Goal: Task Accomplishment & Management: Use online tool/utility

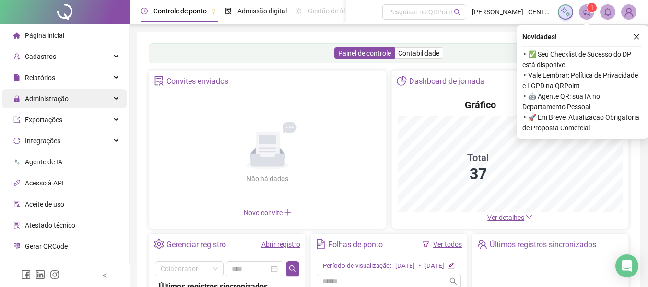
click at [100, 97] on div "Administração" at bounding box center [64, 98] width 125 height 19
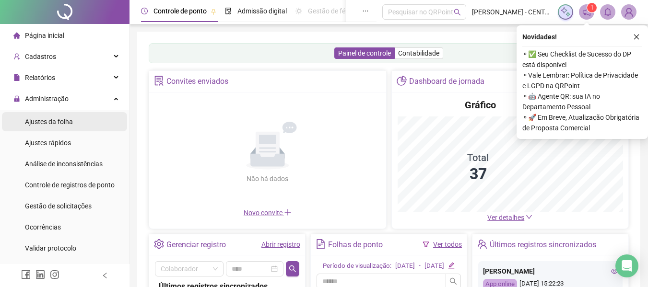
click at [105, 113] on li "Ajustes da folha" at bounding box center [64, 121] width 125 height 19
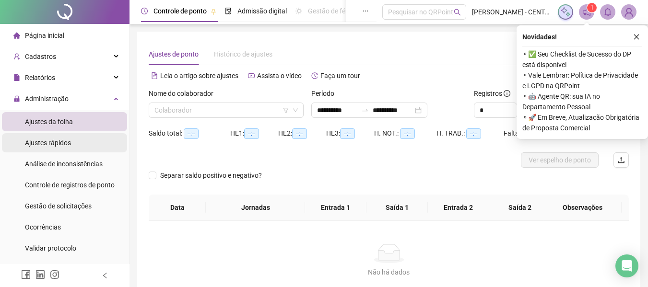
type input "**********"
click at [636, 36] on icon "close" at bounding box center [636, 37] width 5 height 5
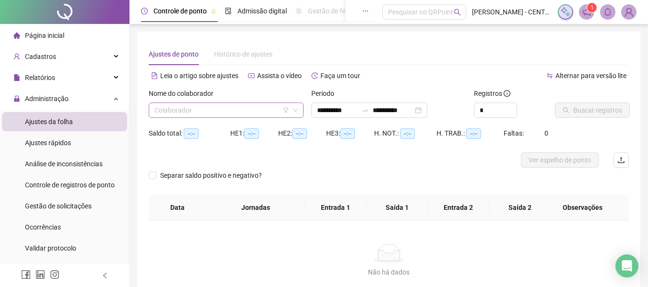
click at [256, 111] on input "search" at bounding box center [221, 110] width 135 height 14
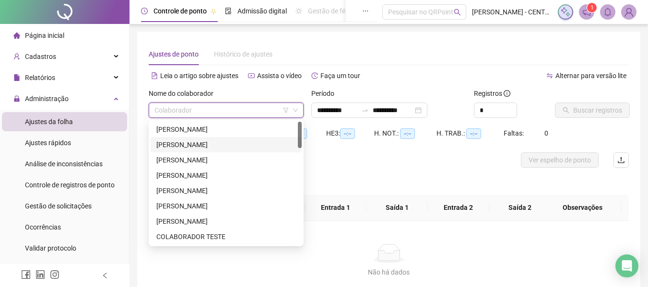
click at [230, 146] on div "[PERSON_NAME]" at bounding box center [225, 144] width 139 height 11
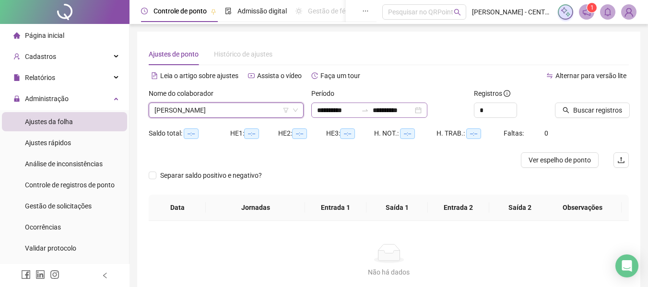
click at [376, 116] on div "**********" at bounding box center [369, 110] width 116 height 15
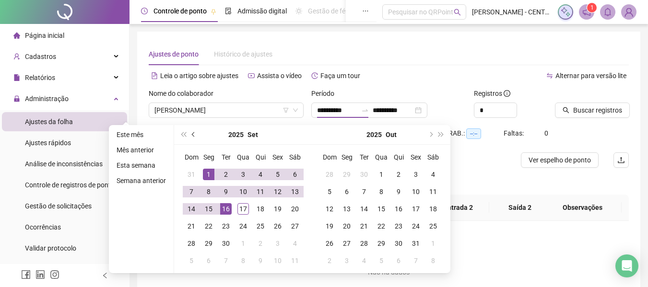
click at [193, 136] on span "prev-year" at bounding box center [194, 134] width 5 height 5
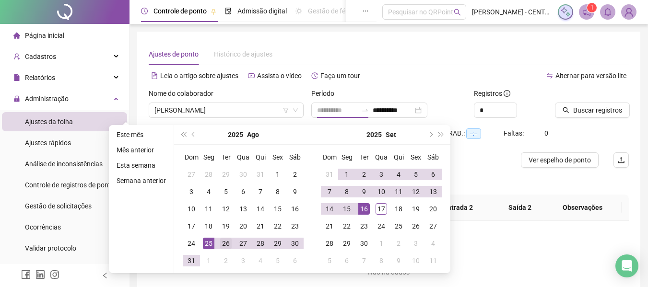
type input "**********"
click at [225, 244] on div "26" at bounding box center [226, 244] width 12 height 12
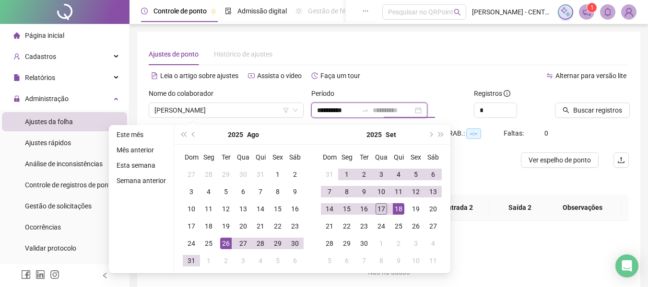
type input "**********"
click at [375, 205] on div "17" at bounding box center [381, 209] width 12 height 12
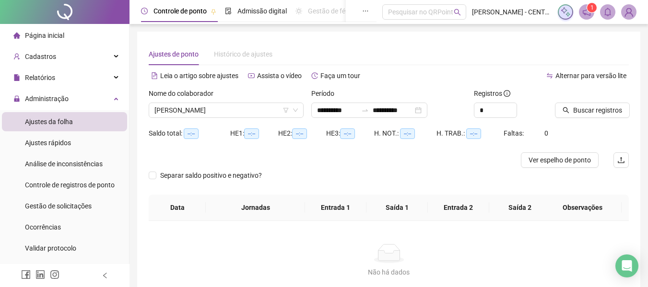
click at [596, 101] on div at bounding box center [580, 95] width 50 height 14
click at [592, 110] on span "Buscar registros" at bounding box center [597, 110] width 49 height 11
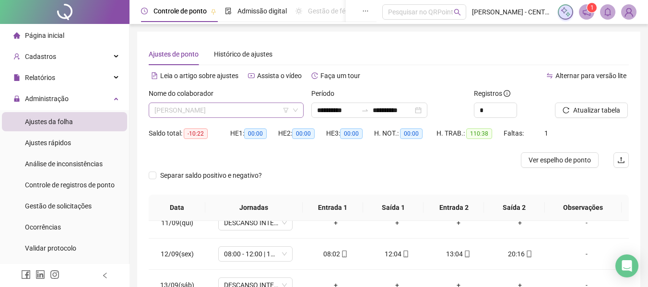
click at [212, 108] on span "[PERSON_NAME]" at bounding box center [225, 110] width 143 height 14
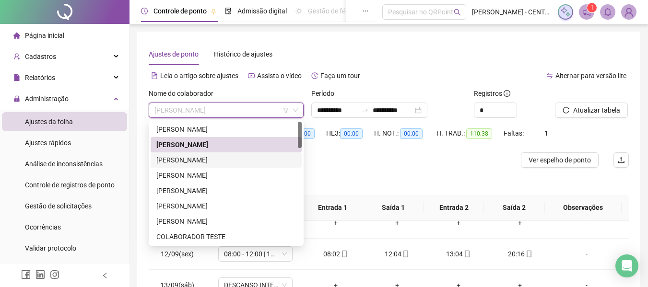
click at [204, 156] on div "[PERSON_NAME]" at bounding box center [225, 160] width 139 height 11
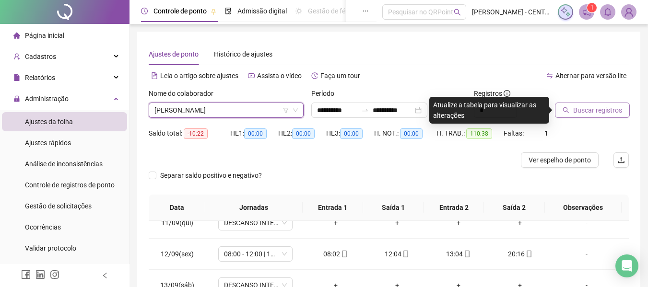
click at [573, 108] on span "Buscar registros" at bounding box center [597, 110] width 49 height 11
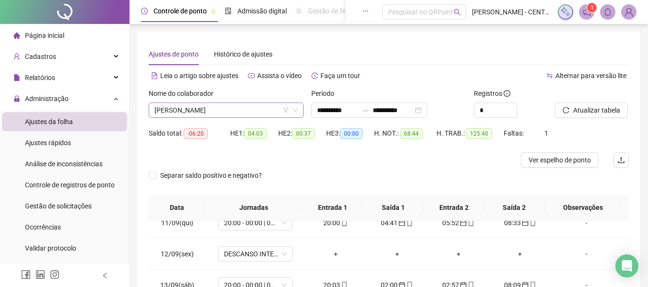
click at [217, 115] on span "[PERSON_NAME]" at bounding box center [225, 110] width 143 height 14
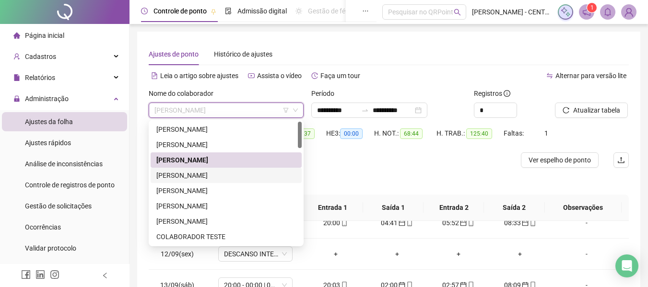
click at [201, 175] on div "[PERSON_NAME]" at bounding box center [225, 175] width 139 height 11
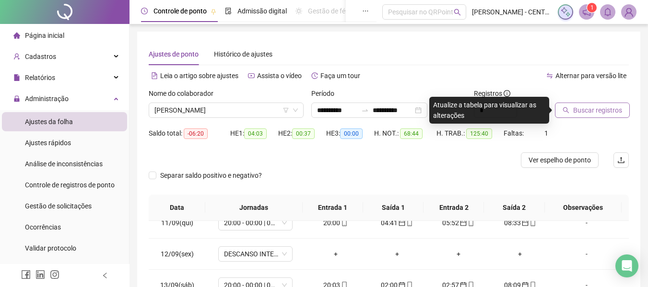
click at [570, 106] on button "Buscar registros" at bounding box center [592, 110] width 75 height 15
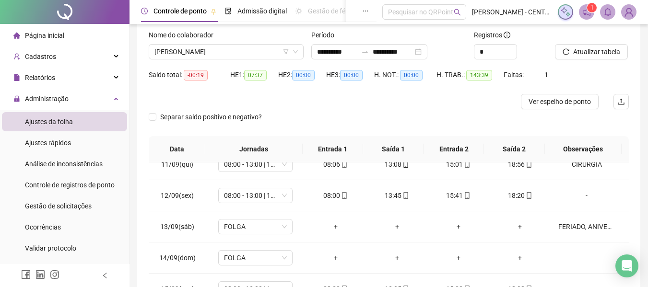
scroll to position [191, 0]
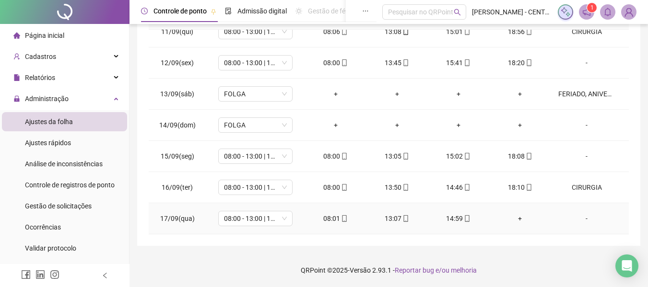
click at [455, 216] on div "14:59" at bounding box center [458, 218] width 46 height 11
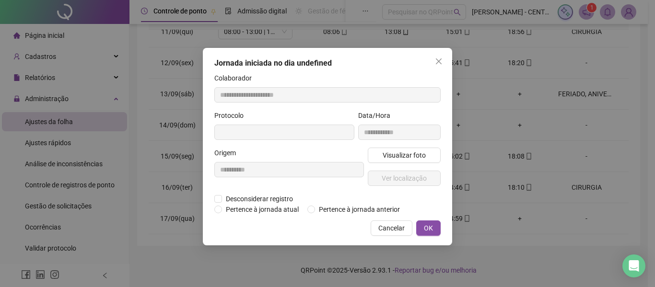
type input "**********"
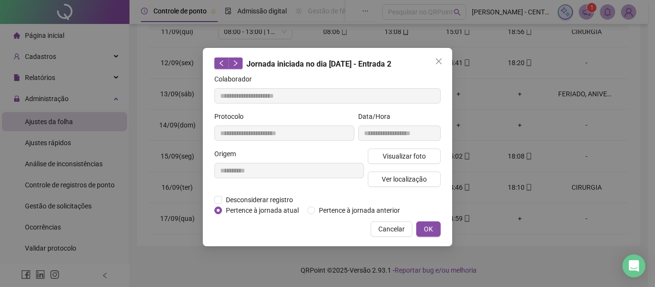
click at [437, 164] on div "Visualizar foto Ver localização" at bounding box center [404, 172] width 77 height 46
click at [436, 162] on button "Visualizar foto" at bounding box center [404, 156] width 73 height 15
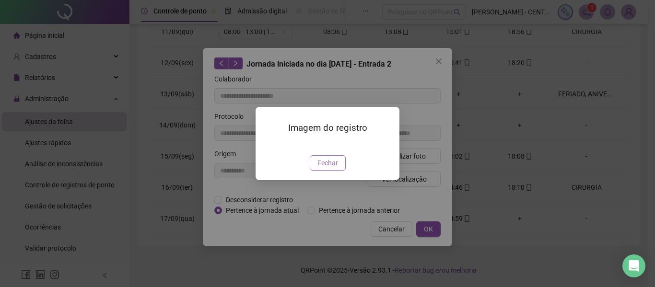
click at [336, 168] on span "Fechar" at bounding box center [327, 163] width 21 height 11
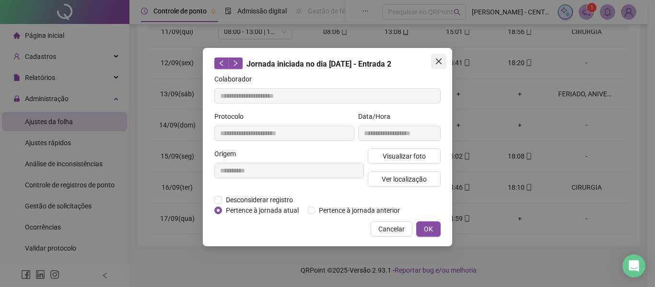
click at [446, 60] on span "Close" at bounding box center [438, 62] width 15 height 8
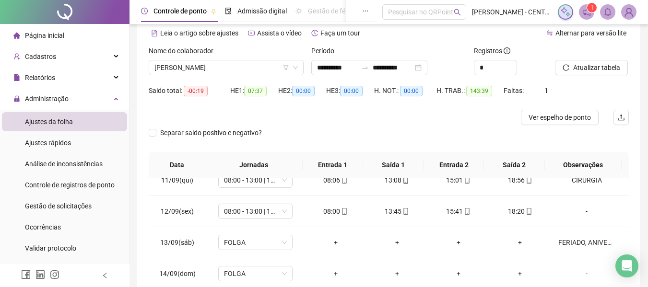
scroll to position [0, 0]
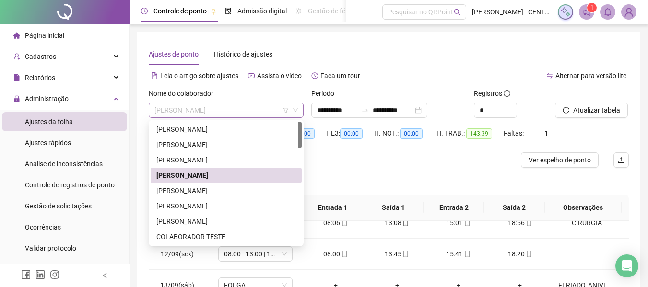
click at [262, 110] on span "[PERSON_NAME]" at bounding box center [225, 110] width 143 height 14
click at [210, 202] on div "[PERSON_NAME]" at bounding box center [225, 206] width 139 height 11
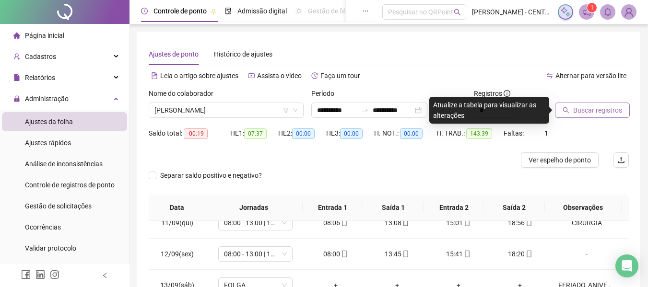
click at [621, 112] on button "Buscar registros" at bounding box center [592, 110] width 75 height 15
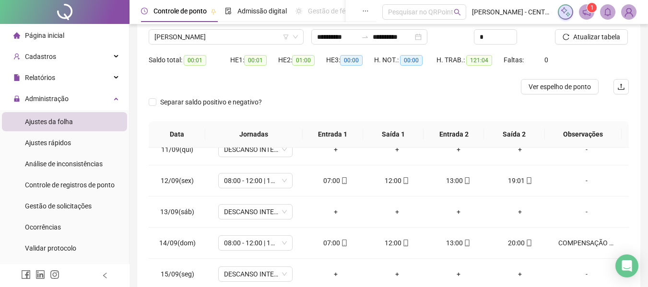
scroll to position [69, 0]
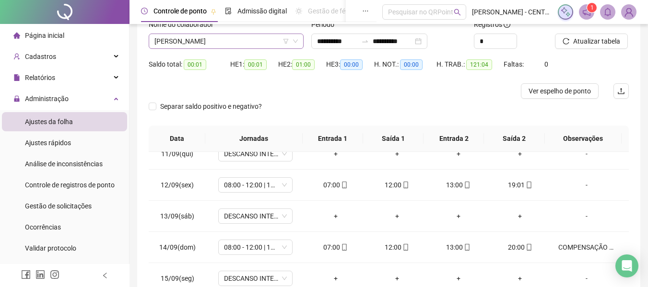
click at [223, 36] on span "[PERSON_NAME]" at bounding box center [225, 41] width 143 height 14
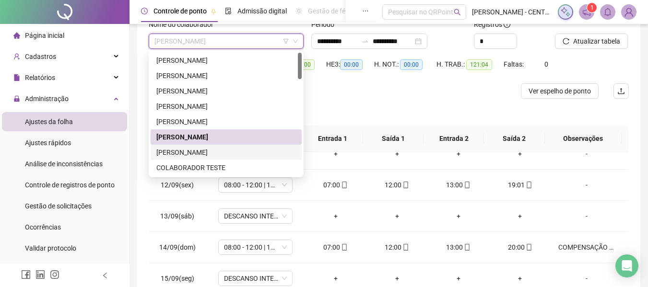
click at [208, 157] on div "[PERSON_NAME]" at bounding box center [225, 152] width 139 height 11
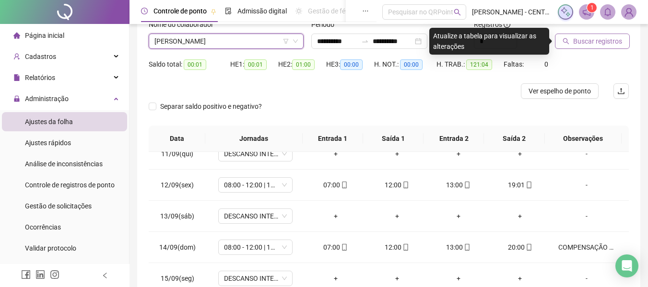
click at [613, 45] on span "Buscar registros" at bounding box center [597, 41] width 49 height 11
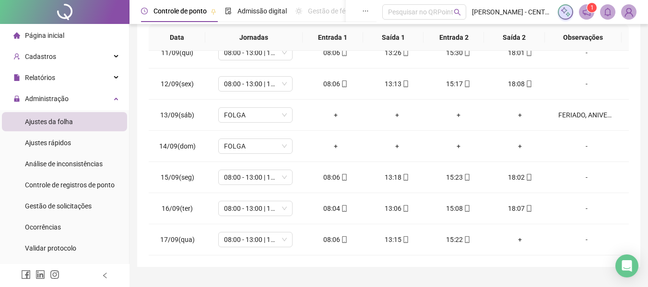
scroll to position [191, 0]
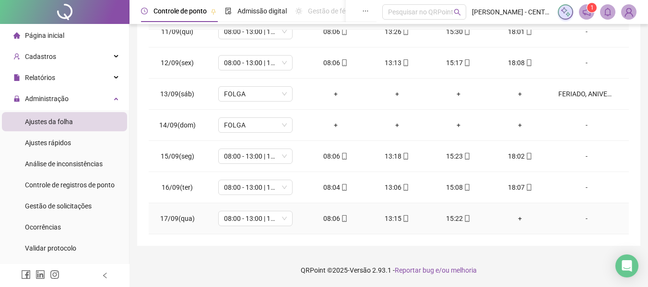
click at [455, 217] on div "15:22" at bounding box center [458, 218] width 46 height 11
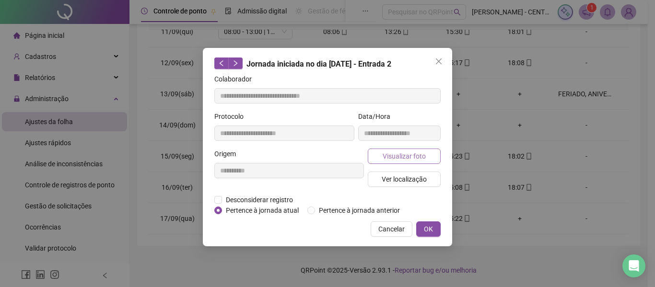
type input "**********"
click at [406, 153] on span "Visualizar foto" at bounding box center [403, 156] width 43 height 11
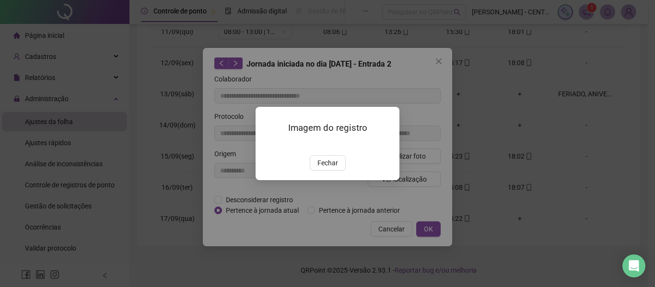
click at [267, 145] on img at bounding box center [267, 145] width 0 height 0
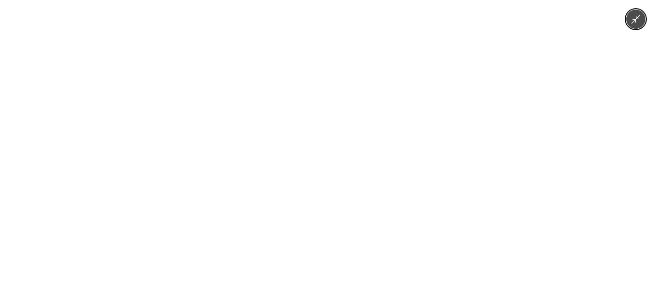
click at [337, 79] on img at bounding box center [327, 143] width 133 height 287
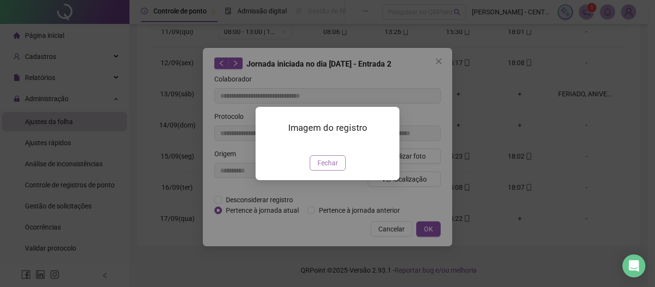
click at [331, 168] on span "Fechar" at bounding box center [327, 163] width 21 height 11
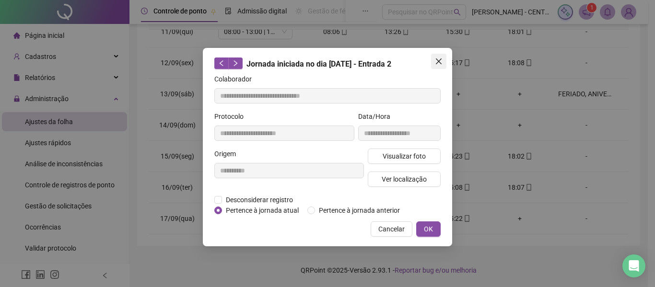
click at [442, 56] on button "Close" at bounding box center [438, 61] width 15 height 15
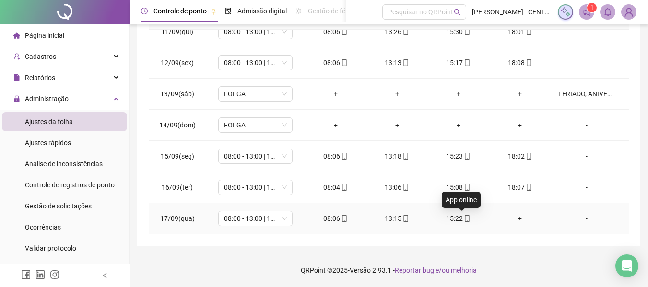
click at [463, 222] on span at bounding box center [467, 219] width 8 height 8
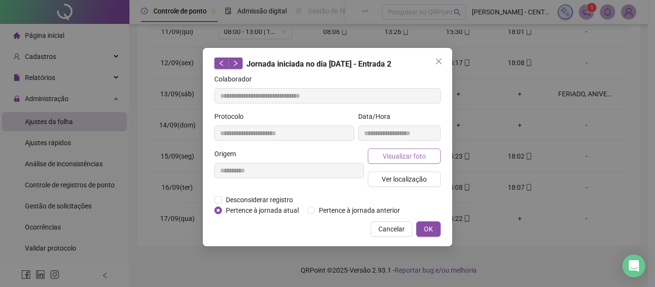
click at [435, 159] on button "Visualizar foto" at bounding box center [404, 156] width 73 height 15
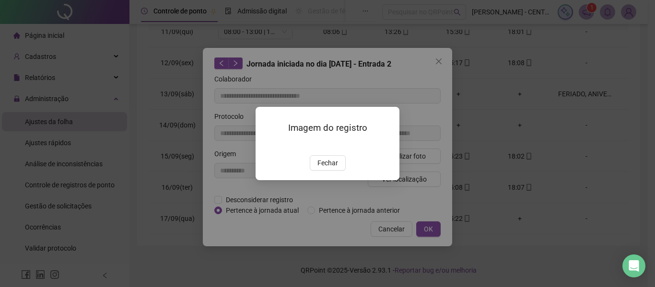
click at [267, 145] on img at bounding box center [267, 145] width 0 height 0
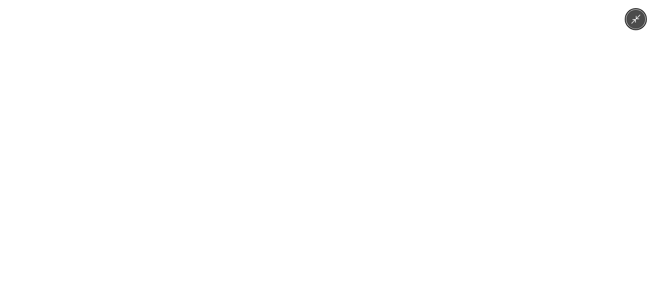
click at [310, 160] on img at bounding box center [327, 143] width 133 height 287
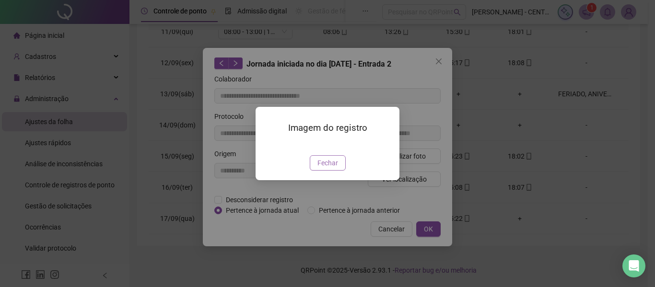
click at [342, 171] on button "Fechar" at bounding box center [328, 162] width 36 height 15
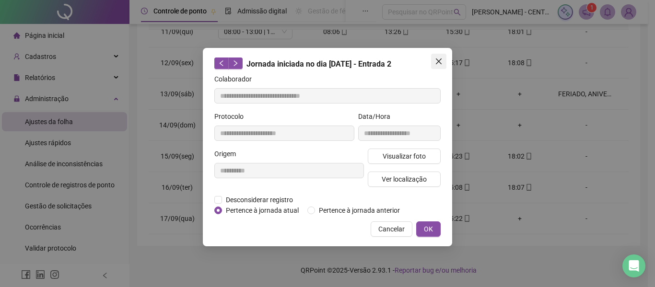
click at [437, 57] on button "Close" at bounding box center [438, 61] width 15 height 15
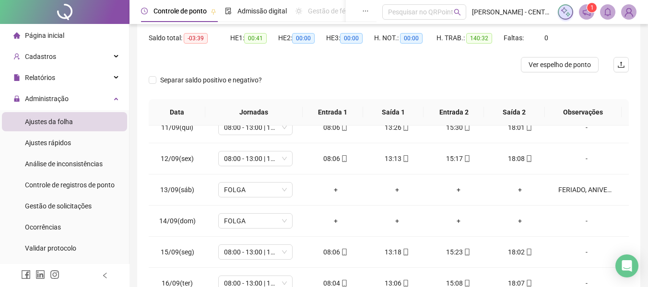
scroll to position [0, 0]
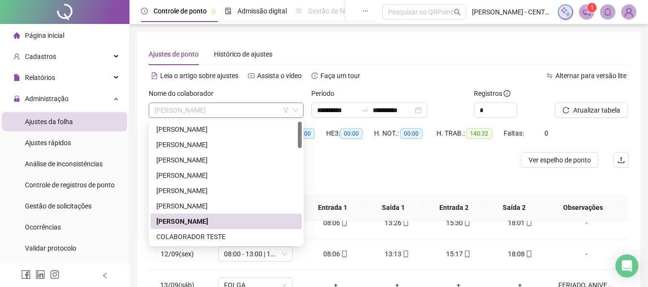
click at [221, 113] on span "[PERSON_NAME]" at bounding box center [225, 110] width 143 height 14
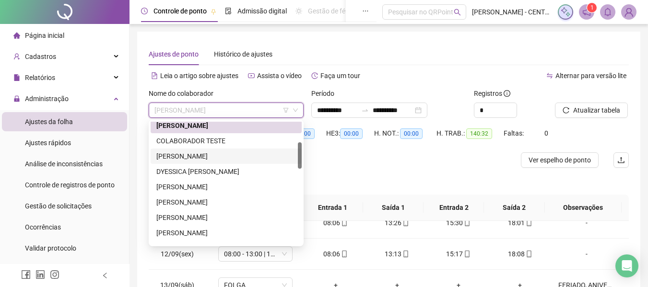
click at [224, 151] on div "[PERSON_NAME]" at bounding box center [225, 156] width 139 height 11
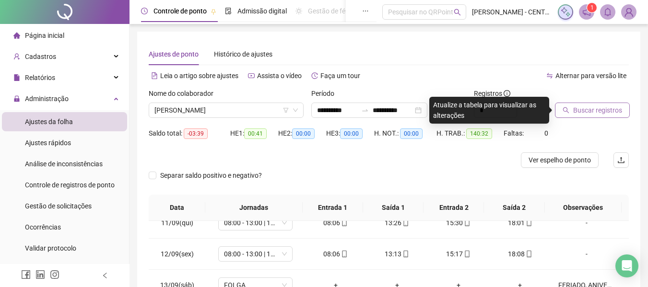
click at [581, 108] on span "Buscar registros" at bounding box center [597, 110] width 49 height 11
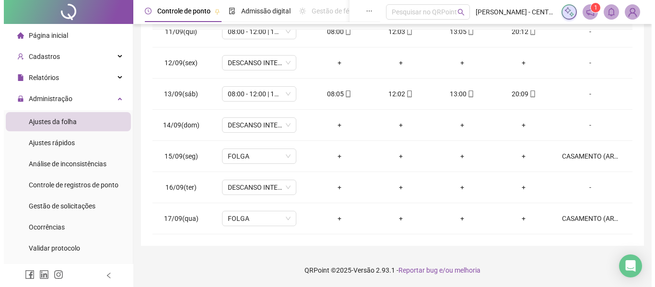
scroll to position [0, 0]
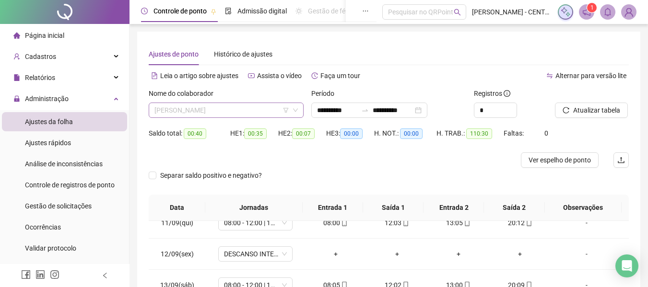
click at [225, 107] on span "[PERSON_NAME]" at bounding box center [225, 110] width 143 height 14
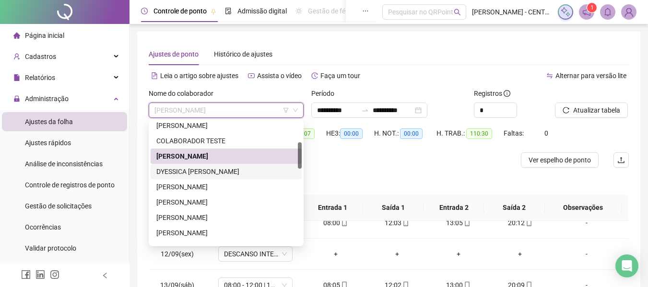
click at [196, 165] on div "DYESSICA [PERSON_NAME]" at bounding box center [225, 171] width 151 height 15
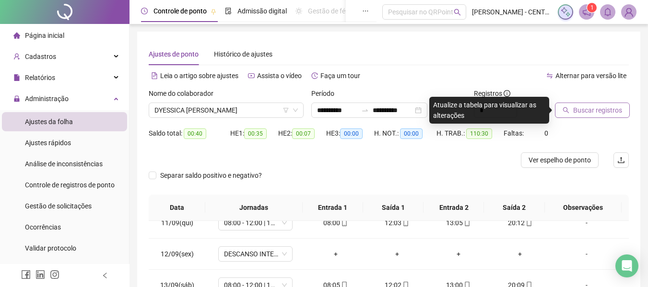
click at [583, 115] on span "Buscar registros" at bounding box center [597, 110] width 49 height 11
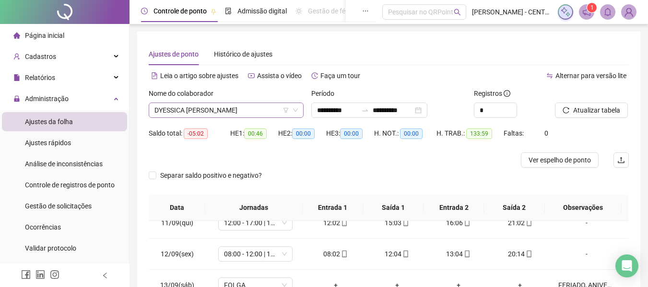
click at [233, 112] on span "DYESSICA [PERSON_NAME]" at bounding box center [225, 110] width 143 height 14
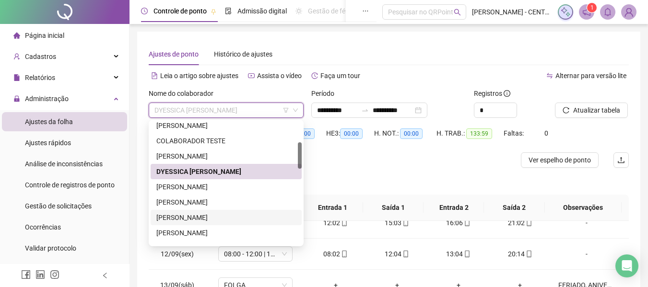
click at [202, 218] on div "[PERSON_NAME]" at bounding box center [225, 217] width 139 height 11
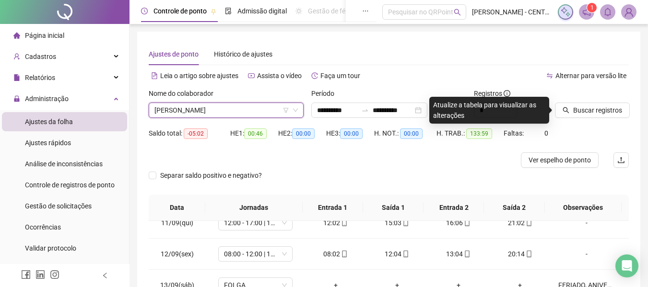
click at [586, 123] on div "Buscar registros" at bounding box center [591, 106] width 81 height 37
click at [587, 115] on span "Buscar registros" at bounding box center [597, 110] width 49 height 11
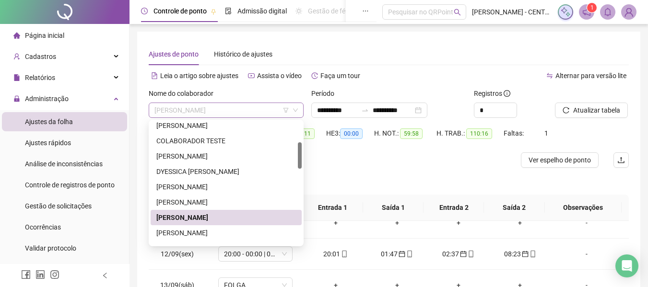
click at [178, 112] on span "[PERSON_NAME]" at bounding box center [225, 110] width 143 height 14
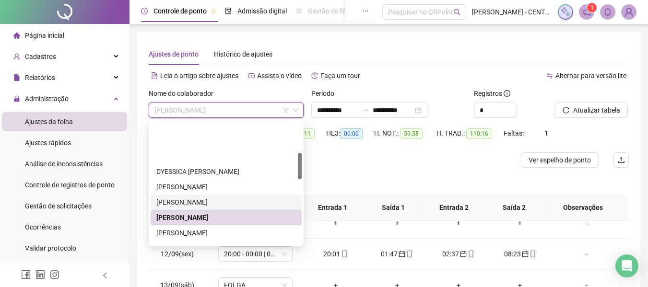
scroll to position [144, 0]
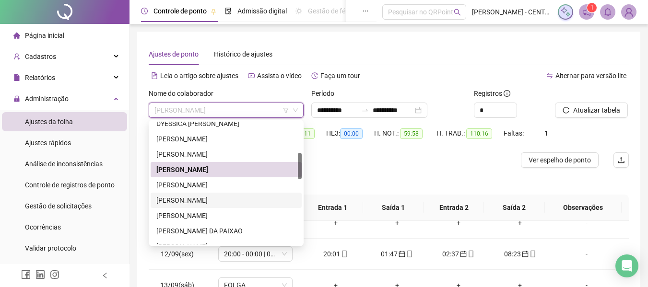
click at [196, 198] on div "GISLENE SILVA DOS SANTOS" at bounding box center [225, 200] width 139 height 11
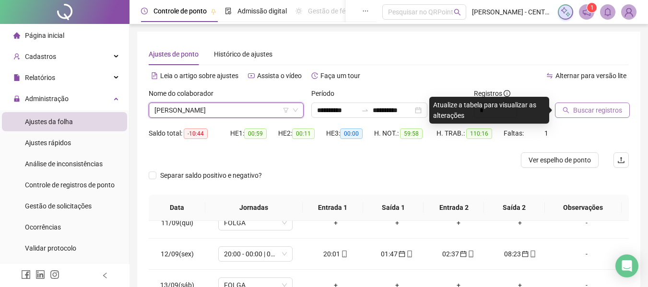
click at [590, 110] on span "Buscar registros" at bounding box center [597, 110] width 49 height 11
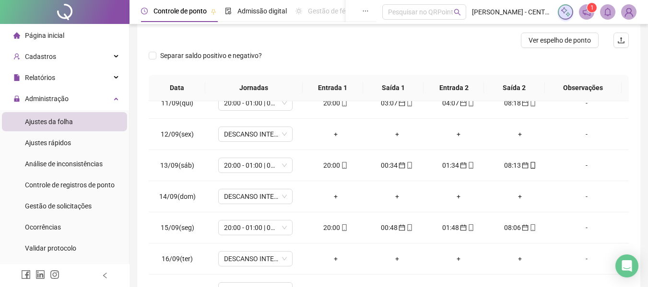
scroll to position [0, 0]
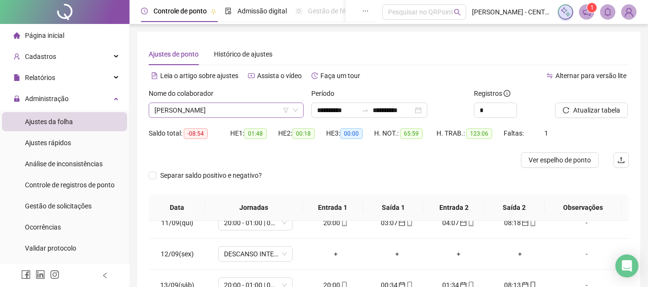
drag, startPoint x: 287, startPoint y: 104, endPoint x: 282, endPoint y: 108, distance: 5.8
click at [287, 104] on span "GISLENE SILVA DOS SANTOS" at bounding box center [225, 110] width 143 height 14
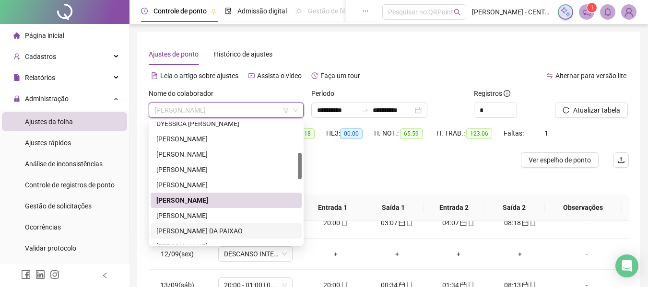
click at [205, 230] on div "[PERSON_NAME] DA PAIXAO" at bounding box center [225, 231] width 139 height 11
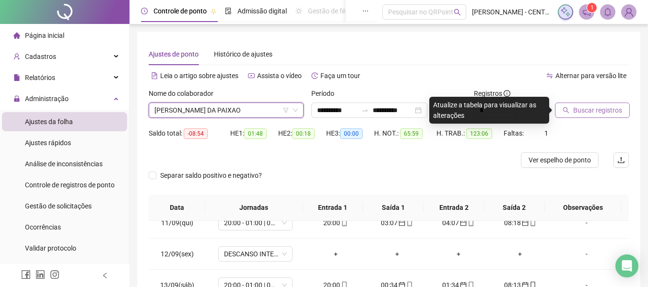
click at [588, 109] on span "Buscar registros" at bounding box center [597, 110] width 49 height 11
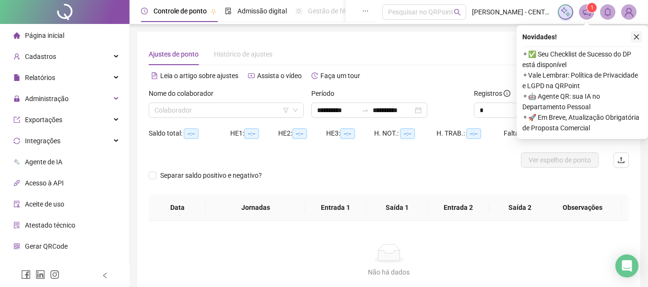
click at [640, 34] on button "button" at bounding box center [636, 37] width 12 height 12
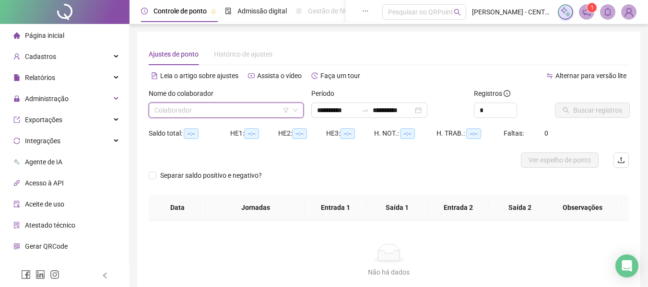
click at [208, 114] on input "search" at bounding box center [221, 110] width 135 height 14
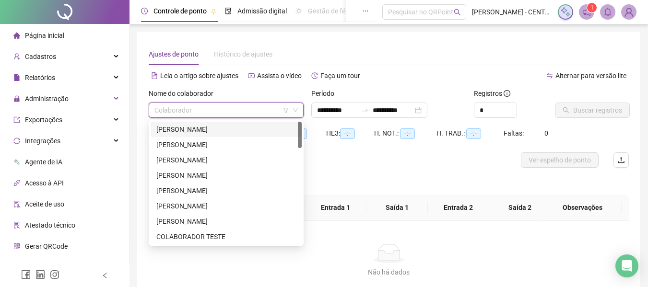
click at [213, 112] on input "search" at bounding box center [221, 110] width 135 height 14
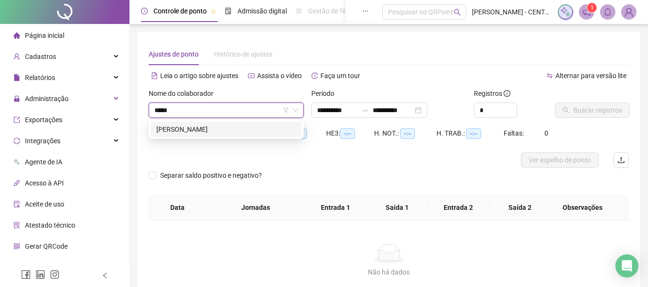
type input "******"
click at [214, 132] on div "[PERSON_NAME]" at bounding box center [225, 129] width 139 height 11
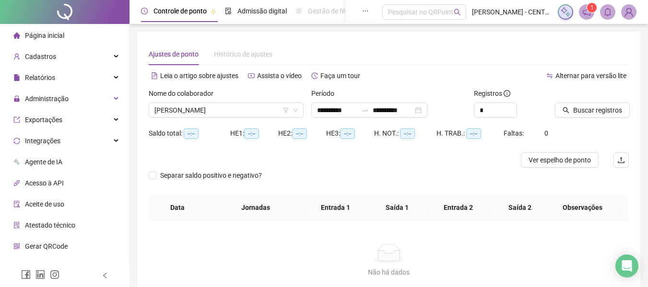
drag, startPoint x: 426, startPoint y: 77, endPoint x: 423, endPoint y: 94, distance: 17.4
click at [426, 77] on div "Alternar para versão lite" at bounding box center [509, 75] width 240 height 15
click at [427, 107] on div "**********" at bounding box center [369, 110] width 116 height 15
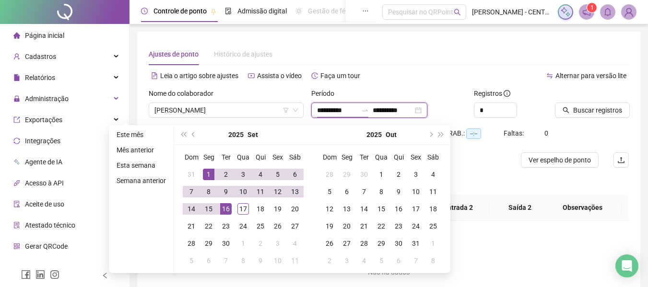
type input "**********"
click at [192, 132] on span "prev-year" at bounding box center [194, 134] width 5 height 5
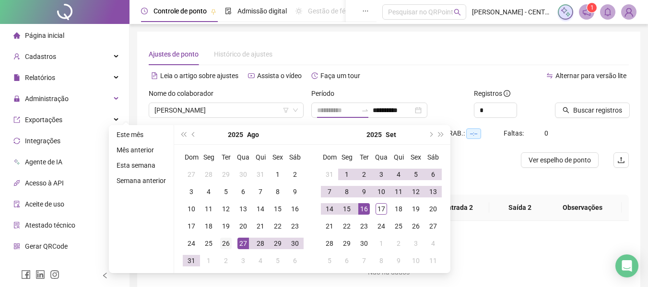
type input "**********"
click at [219, 244] on td "26" at bounding box center [225, 243] width 17 height 17
type input "**********"
click at [381, 214] on div "17" at bounding box center [381, 209] width 12 height 12
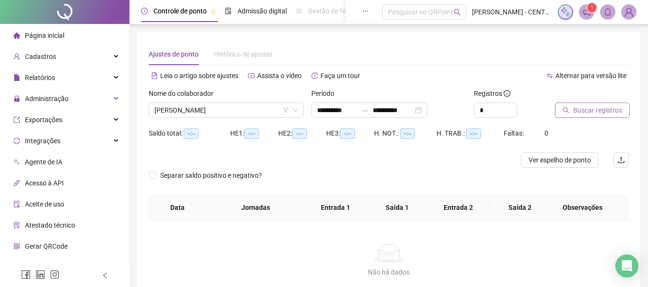
click at [584, 111] on span "Buscar registros" at bounding box center [597, 110] width 49 height 11
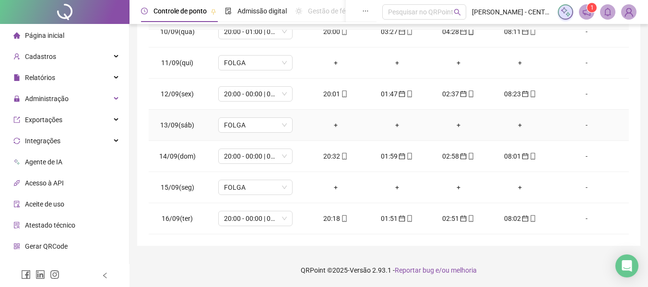
scroll to position [512, 0]
